Goal: Task Accomplishment & Management: Complete application form

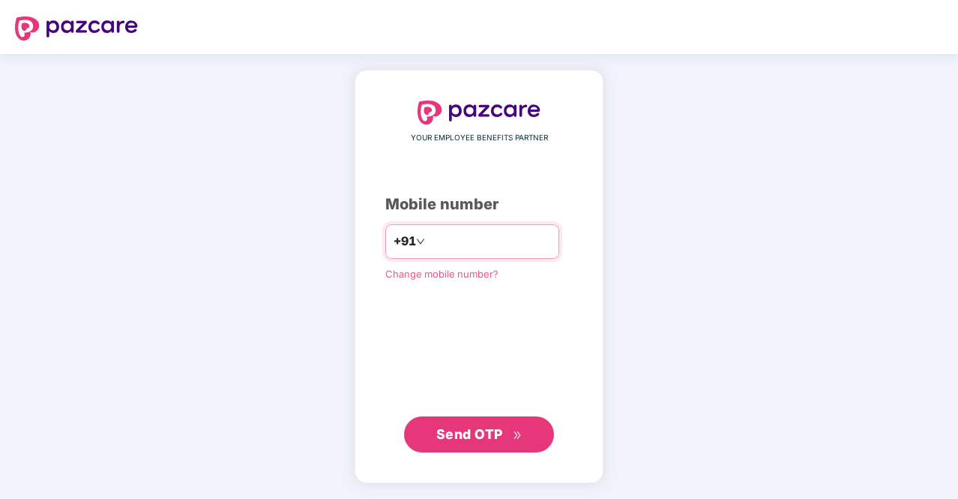
click at [440, 239] on input "number" at bounding box center [489, 241] width 123 height 24
type input "**********"
click at [465, 430] on span "Send OTP" at bounding box center [469, 434] width 67 height 16
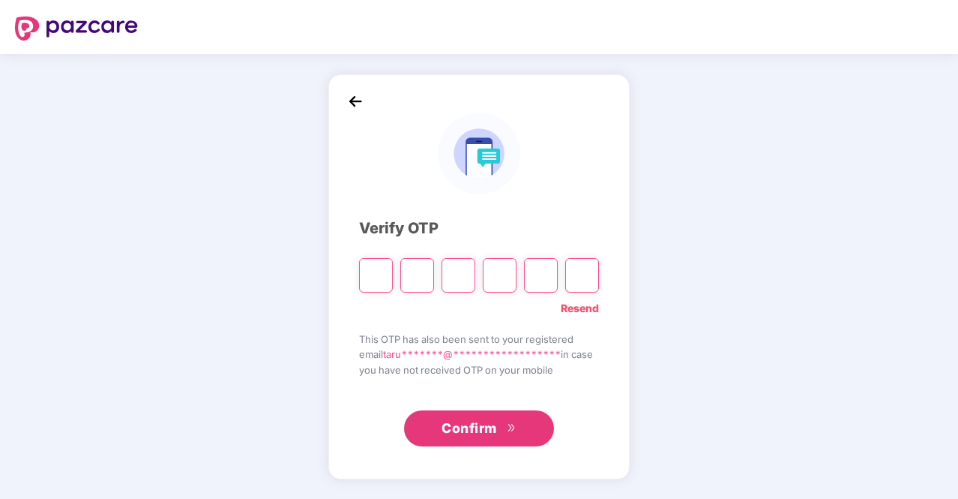
type input "*"
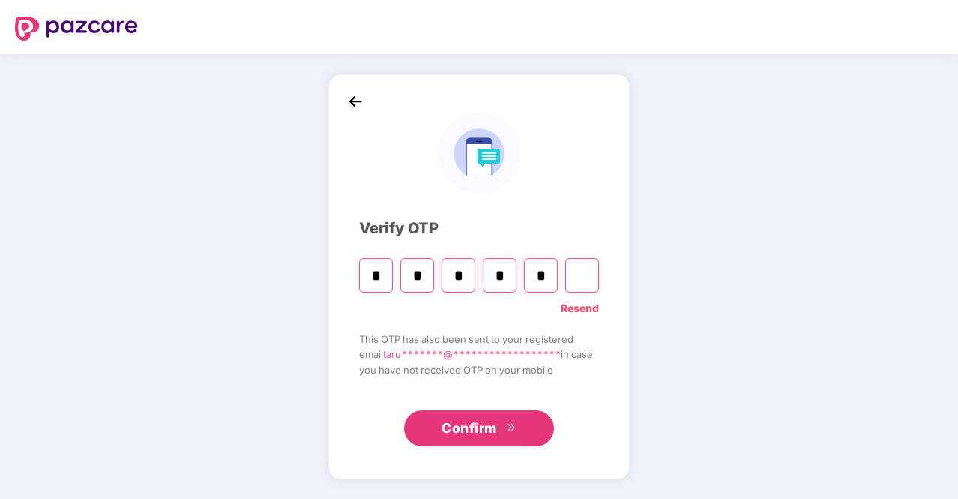
type input "*"
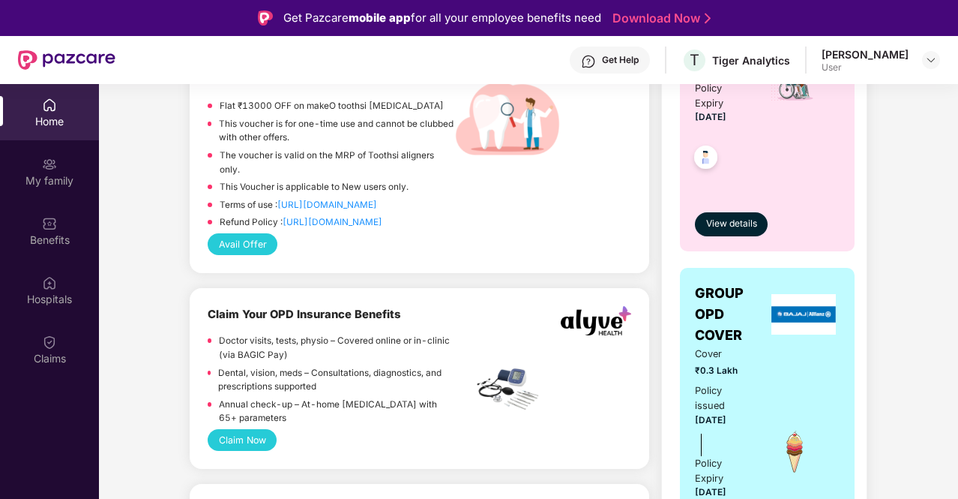
scroll to position [943, 0]
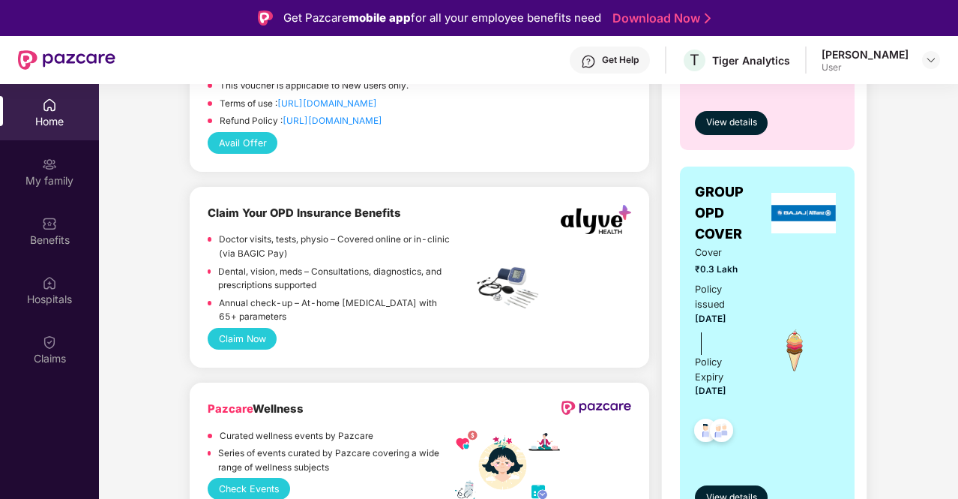
click at [231, 332] on button "Claim Now" at bounding box center [242, 339] width 69 height 22
